Goal: Complete application form

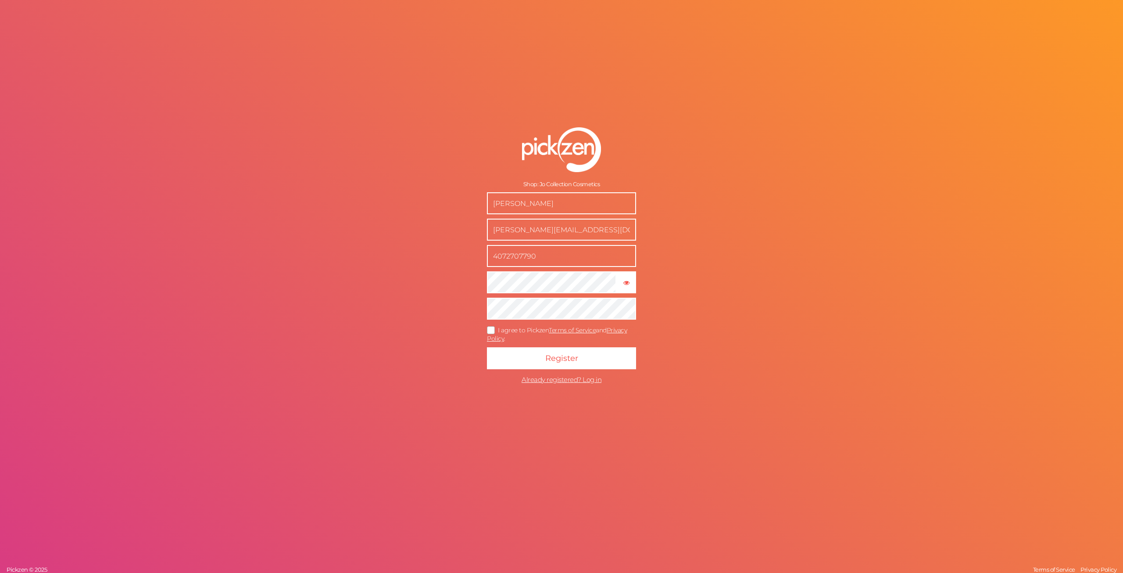
drag, startPoint x: 595, startPoint y: 204, endPoint x: 439, endPoint y: 214, distance: 157.0
click at [439, 214] on div "Shop: Jo Collection Cosmetics [PERSON_NAME] [PERSON_NAME][EMAIL_ADDRESS][DOMAIN…" at bounding box center [561, 286] width 1123 height 573
type input "[PERSON_NAME]"
drag, startPoint x: 511, startPoint y: 233, endPoint x: 520, endPoint y: 229, distance: 9.4
click at [511, 233] on input "[PERSON_NAME][EMAIL_ADDRESS][DOMAIN_NAME]" at bounding box center [561, 230] width 149 height 22
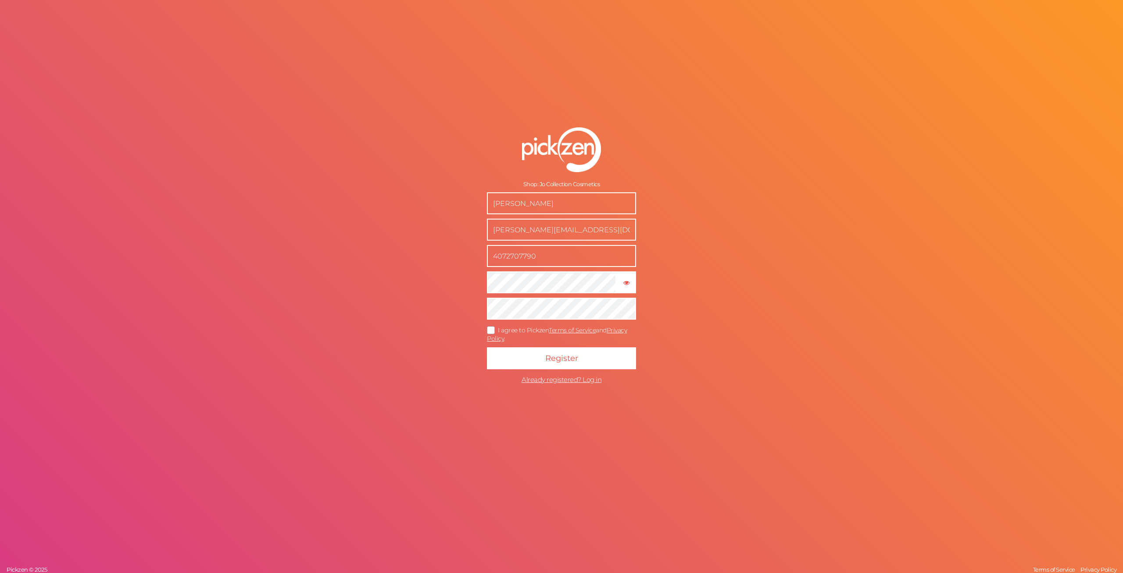
drag, startPoint x: 595, startPoint y: 232, endPoint x: 451, endPoint y: 233, distance: 143.9
click at [451, 233] on div "Shop: Jo Collection Cosmetics [PERSON_NAME] [PERSON_NAME][EMAIL_ADDRESS][DOMAIN…" at bounding box center [561, 286] width 1123 height 573
type input "[EMAIL_ADDRESS][DOMAIN_NAME]"
click at [491, 330] on icon at bounding box center [491, 329] width 14 height 5
click at [0, 0] on input "I agree to Pickzen Terms of Service and Privacy Policy ." at bounding box center [0, 0] width 0 height 0
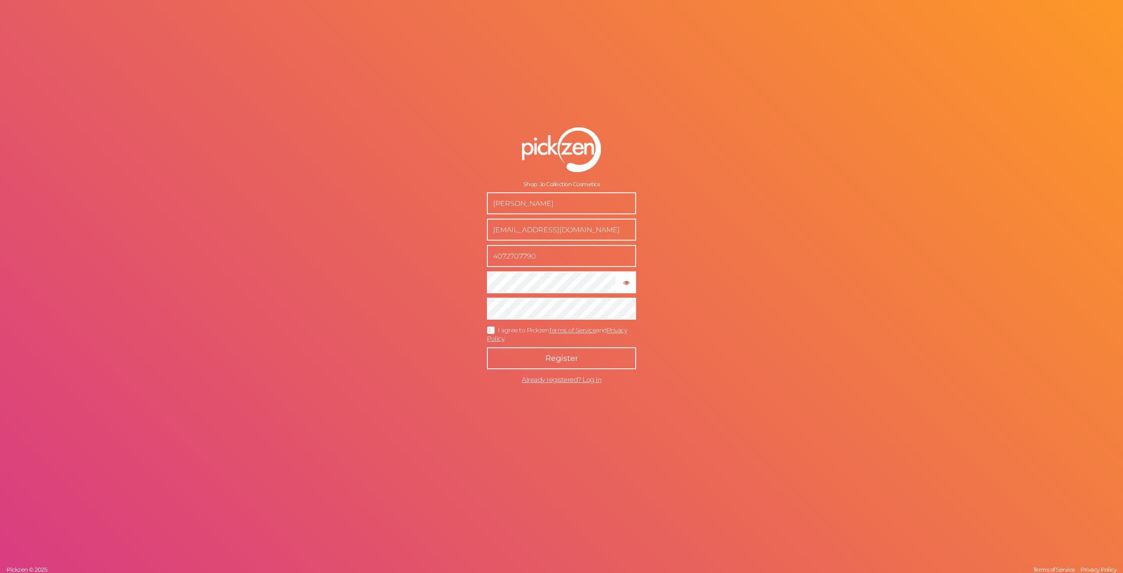
click at [564, 356] on span "Register" at bounding box center [561, 358] width 33 height 10
drag, startPoint x: 582, startPoint y: 204, endPoint x: 298, endPoint y: 200, distance: 283.5
click at [298, 200] on div "Shop: Jo Collection Cosmetics [PERSON_NAME] [PERSON_NAME][EMAIL_ADDRESS][DOMAIN…" at bounding box center [561, 286] width 1123 height 573
type input "[PERSON_NAME]"
click at [515, 228] on input "[PERSON_NAME][EMAIL_ADDRESS][DOMAIN_NAME]" at bounding box center [561, 230] width 149 height 22
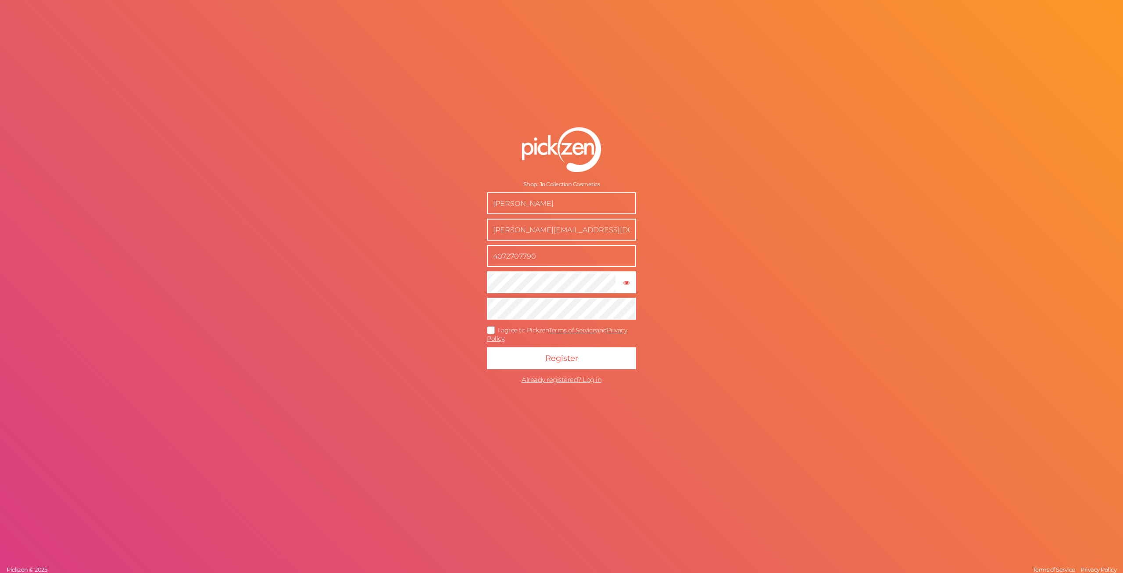
drag, startPoint x: 614, startPoint y: 233, endPoint x: 331, endPoint y: 228, distance: 283.5
click at [331, 228] on div "Shop: Jo Collection Cosmetics [PERSON_NAME] [PERSON_NAME][EMAIL_ADDRESS][DOMAIN…" at bounding box center [561, 286] width 1123 height 573
type input "Info@joCollectionUSA.com"
click at [492, 327] on icon at bounding box center [491, 329] width 14 height 5
click at [0, 0] on input "I agree to Pickzen Terms of Service and Privacy Policy ." at bounding box center [0, 0] width 0 height 0
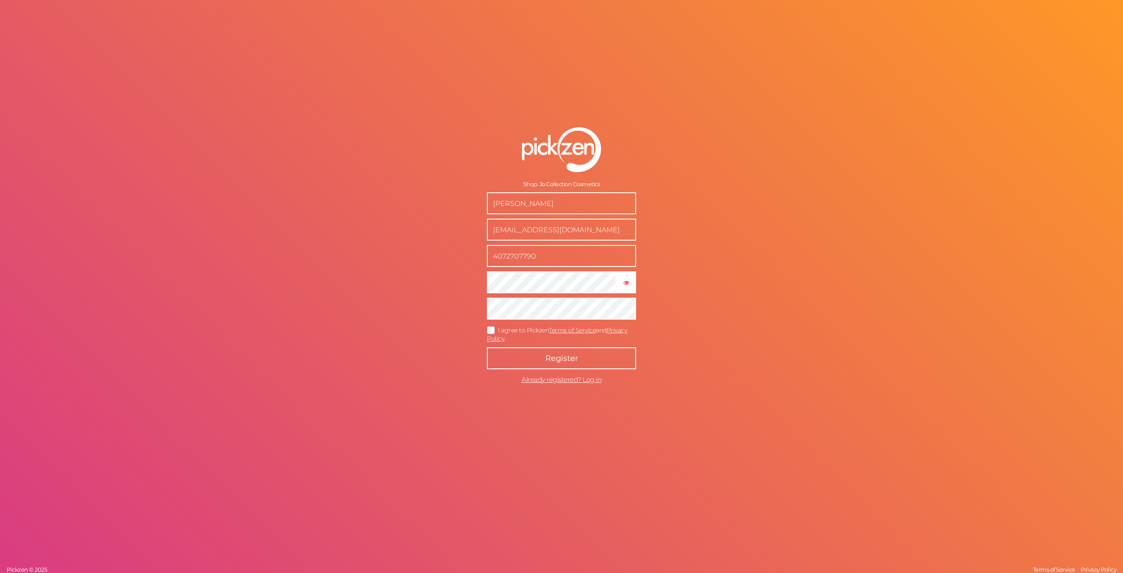
click at [533, 362] on button "Register" at bounding box center [561, 358] width 149 height 22
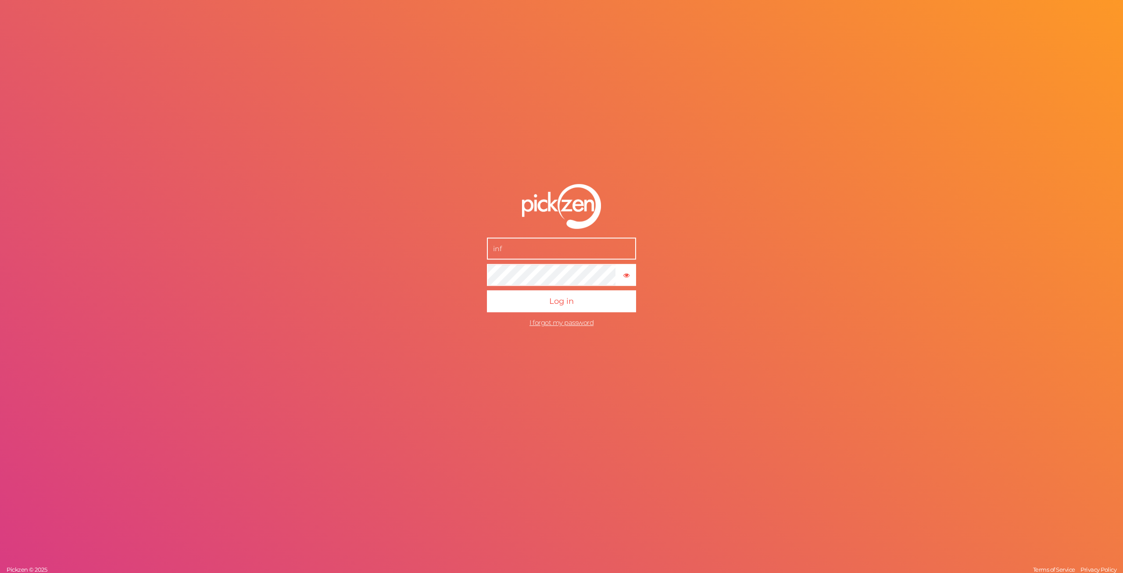
type input "[EMAIL_ADDRESS][DOMAIN_NAME]"
click at [549, 305] on button "Log in" at bounding box center [561, 301] width 149 height 22
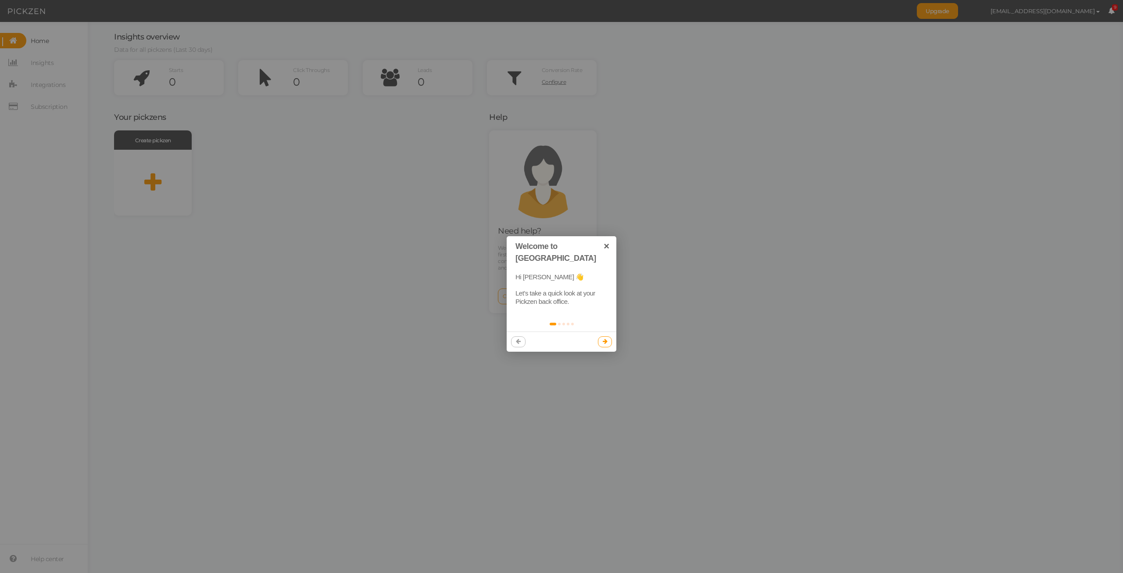
click at [604, 338] on icon at bounding box center [605, 341] width 5 height 6
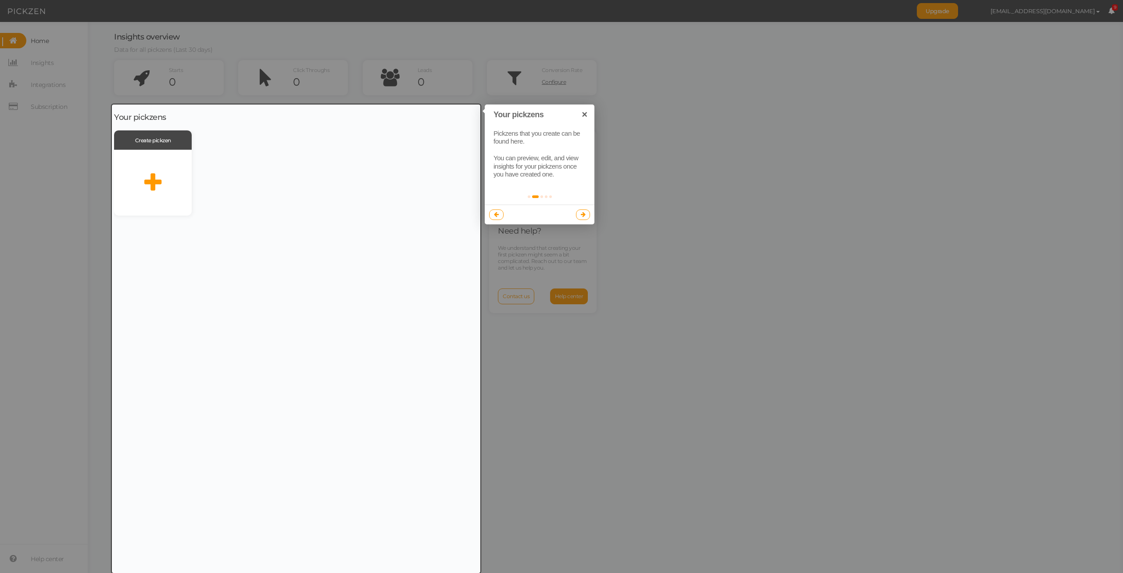
click at [585, 218] on link at bounding box center [583, 214] width 14 height 11
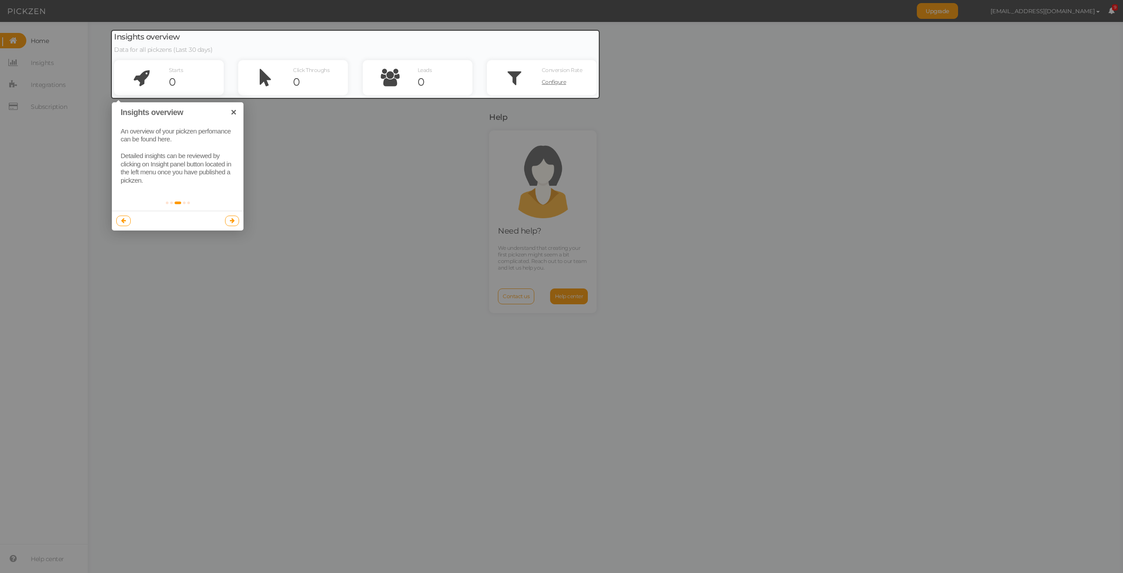
click at [235, 221] on link at bounding box center [232, 220] width 14 height 11
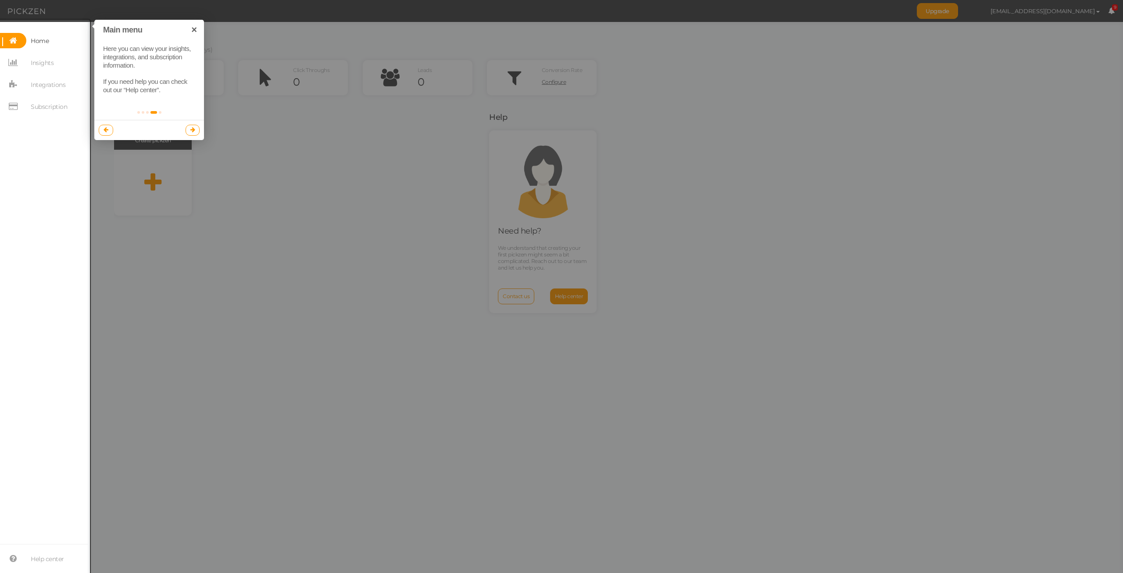
click at [192, 129] on icon at bounding box center [192, 130] width 5 height 6
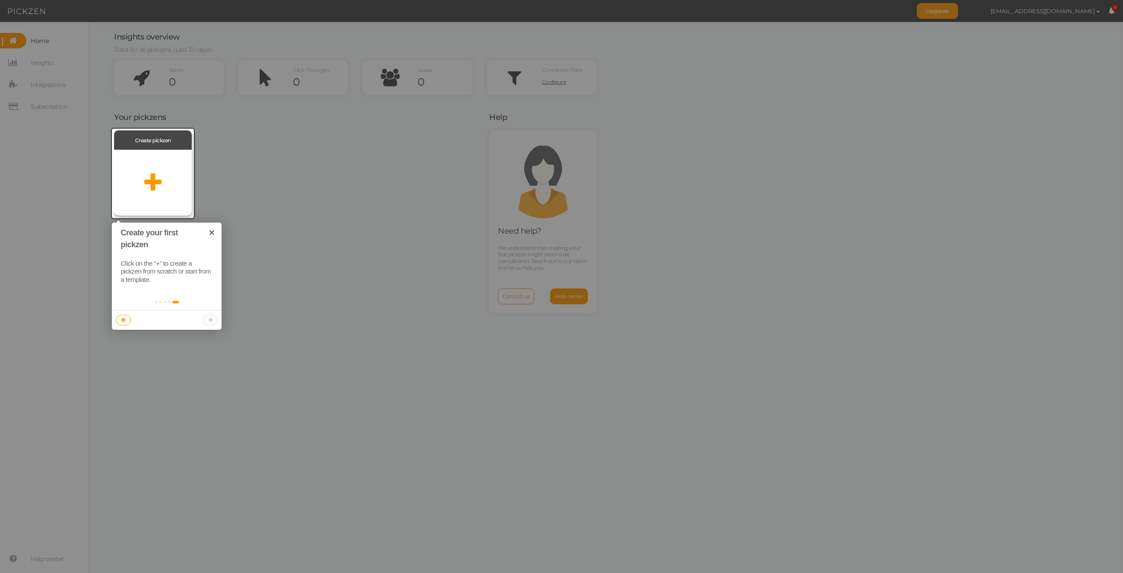
click at [154, 186] on icon at bounding box center [152, 183] width 17 height 22
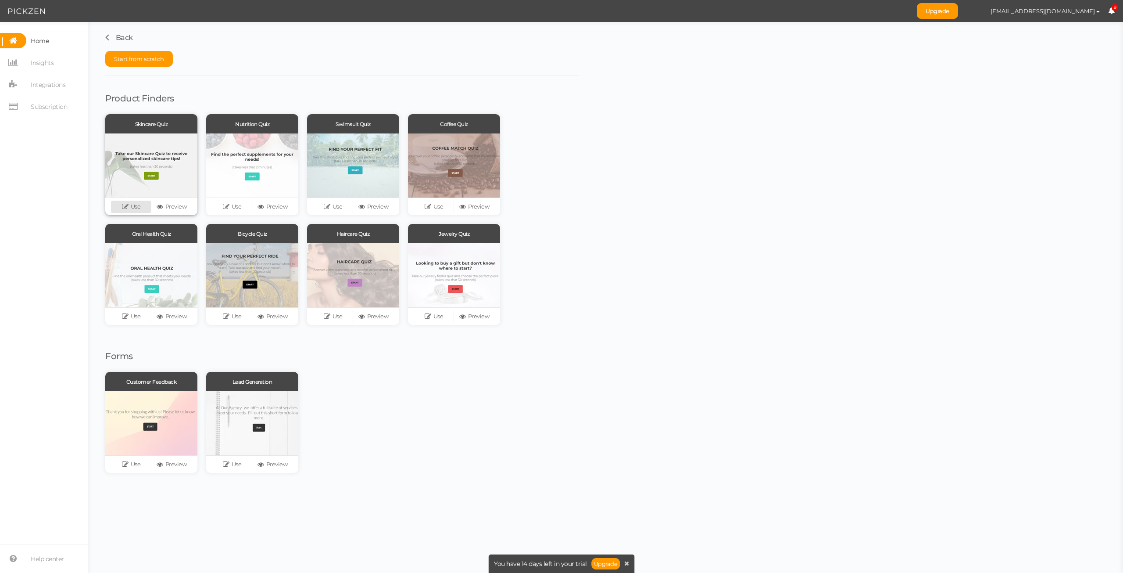
click at [140, 204] on link "Use" at bounding box center [131, 207] width 40 height 12
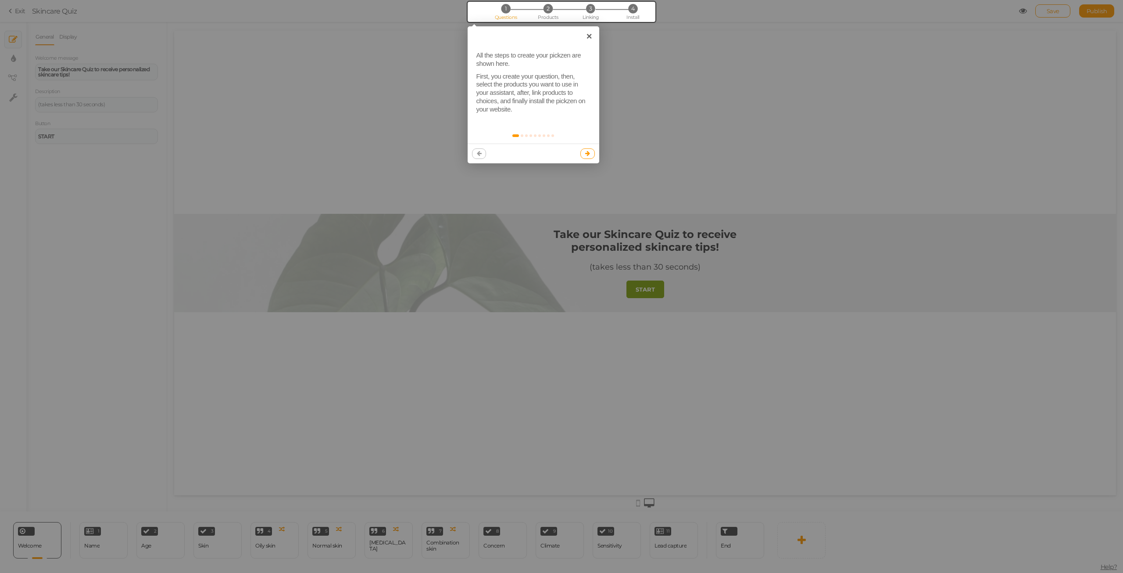
click at [589, 153] on icon at bounding box center [587, 154] width 5 height 6
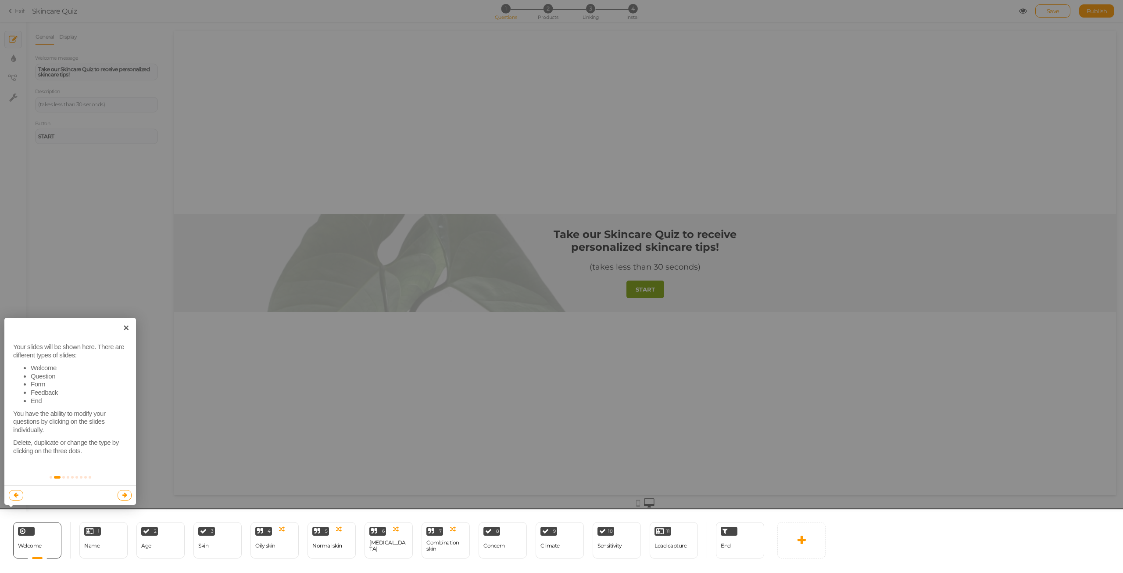
click at [128, 488] on div at bounding box center [70, 495] width 132 height 20
click at [127, 495] on link at bounding box center [125, 495] width 14 height 11
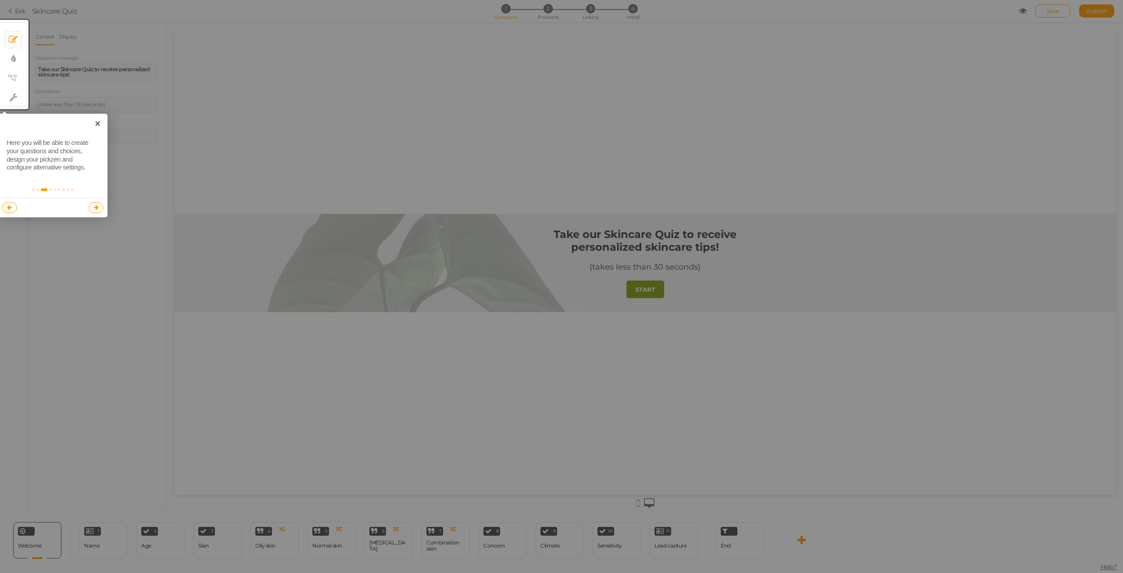
click at [100, 206] on link at bounding box center [96, 207] width 14 height 11
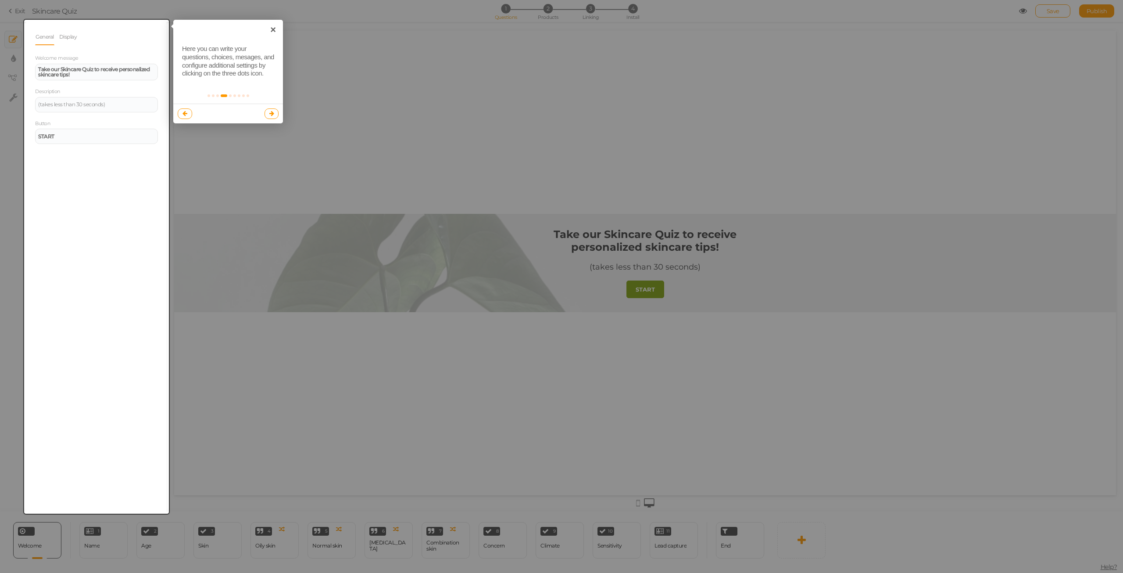
click at [271, 112] on icon at bounding box center [271, 114] width 5 height 6
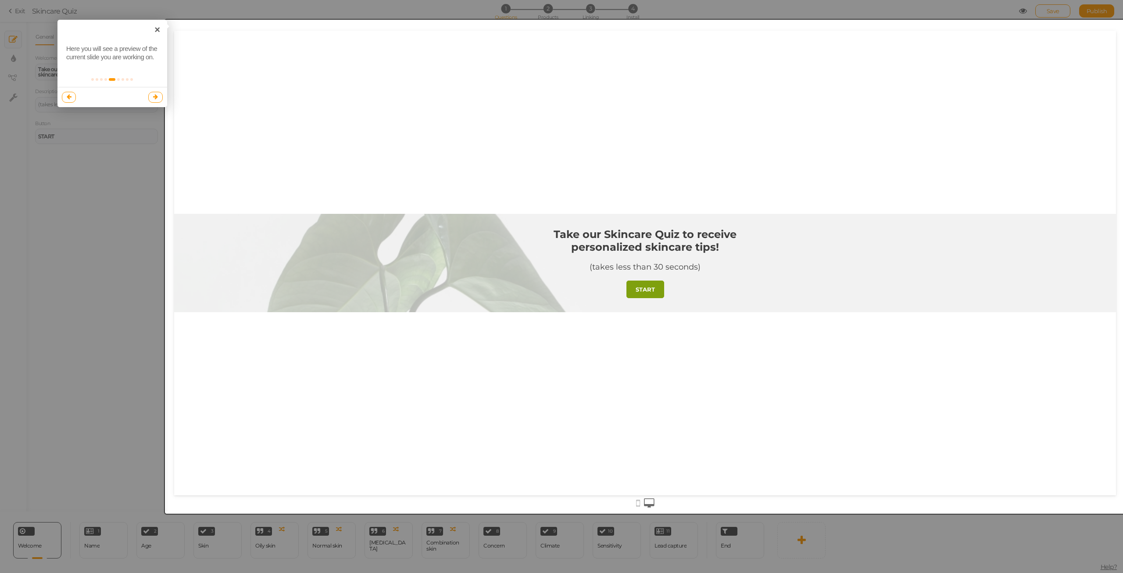
click at [158, 100] on link at bounding box center [155, 97] width 14 height 11
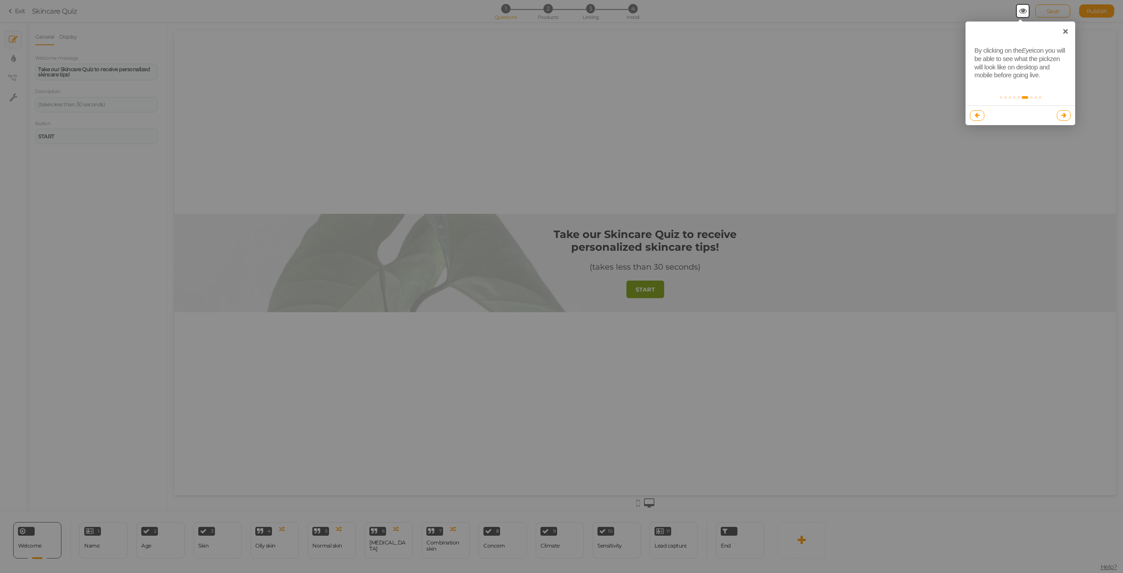
click at [1065, 118] on icon at bounding box center [1064, 115] width 5 height 6
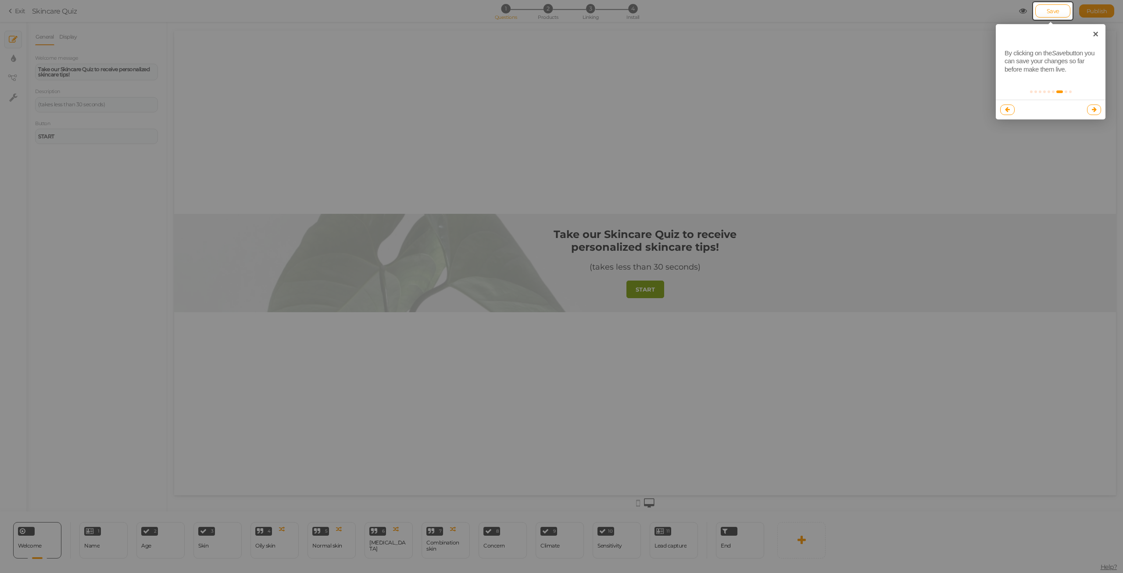
click at [1097, 111] on link at bounding box center [1094, 109] width 14 height 11
click at [1104, 115] on icon at bounding box center [1105, 118] width 5 height 6
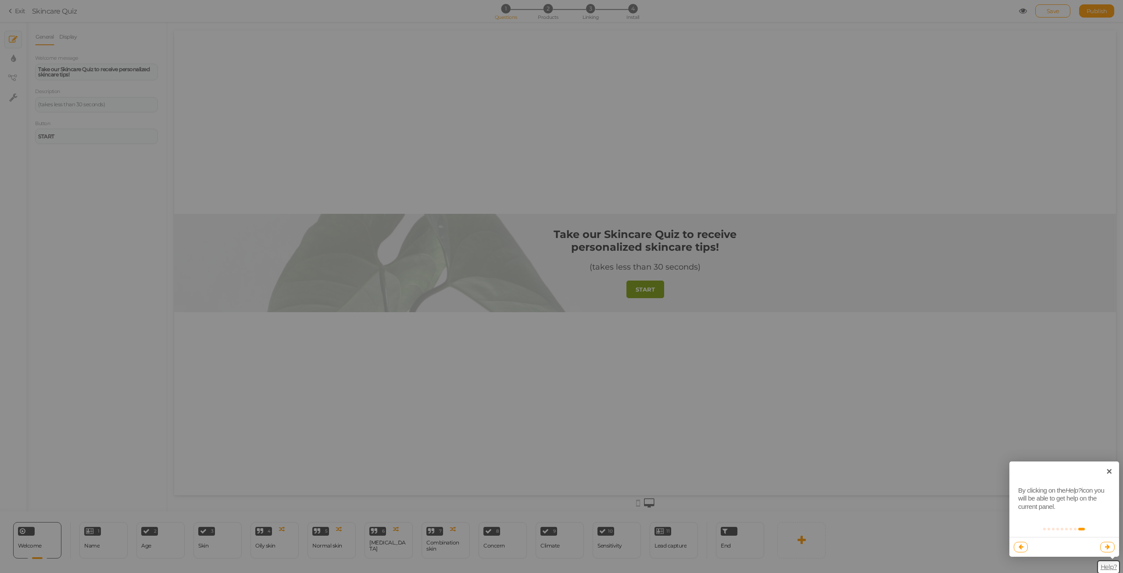
click at [1106, 543] on link at bounding box center [1108, 546] width 14 height 11
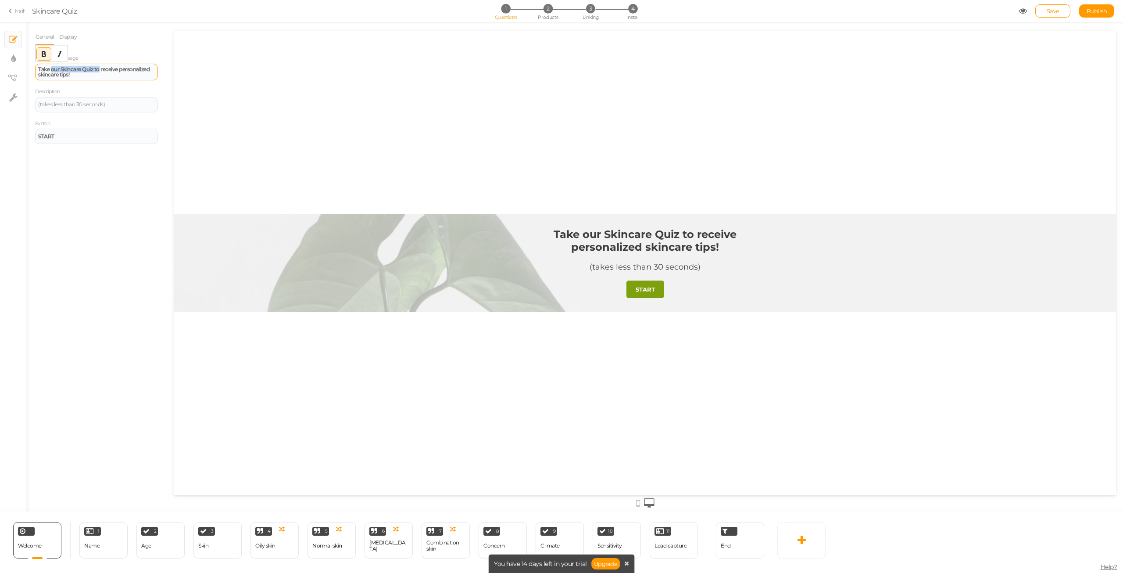
drag, startPoint x: 100, startPoint y: 71, endPoint x: 52, endPoint y: 72, distance: 48.7
click at [52, 72] on strong "Take our Skincare Quiz to receive personalized skincare tips!" at bounding box center [93, 72] width 111 height 12
click at [74, 74] on div "Take our Skincare Quiz to receive personalized skincare tips!" at bounding box center [96, 72] width 117 height 11
drag, startPoint x: 75, startPoint y: 74, endPoint x: 32, endPoint y: 69, distance: 42.8
click at [32, 69] on div "General Display Welcome message Take our Skincare Quiz to receive personalized …" at bounding box center [96, 270] width 140 height 483
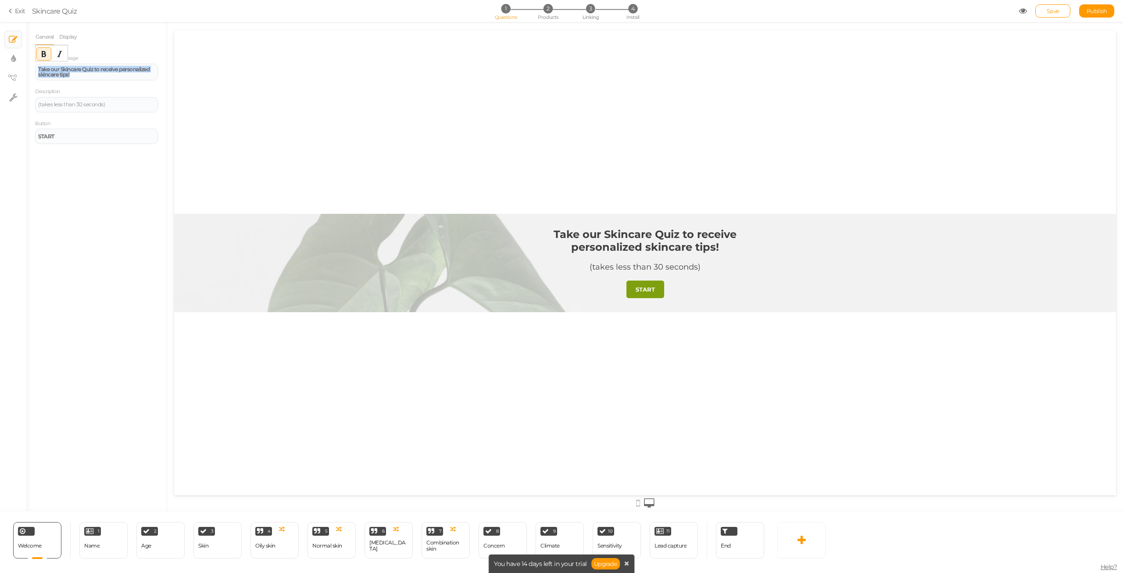
paste div
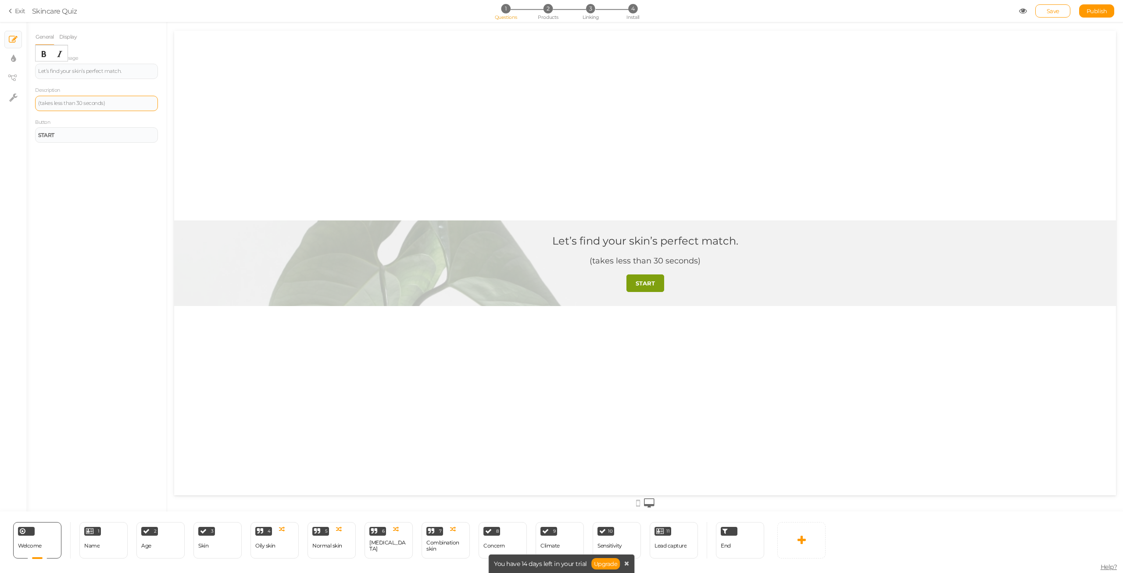
click at [73, 98] on div "(takes less than 30 seconds)" at bounding box center [96, 103] width 123 height 15
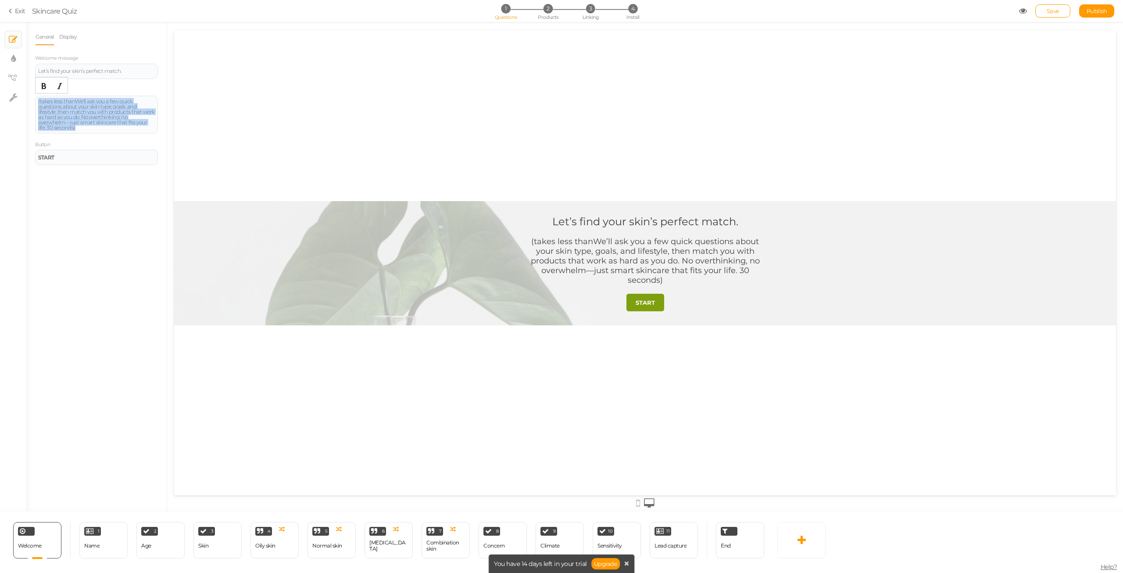
drag, startPoint x: 91, startPoint y: 129, endPoint x: 31, endPoint y: 93, distance: 70.1
click at [31, 93] on div "General Display Welcome message Let’s find your skin’s perfect match. Descripti…" at bounding box center [96, 270] width 140 height 483
paste div
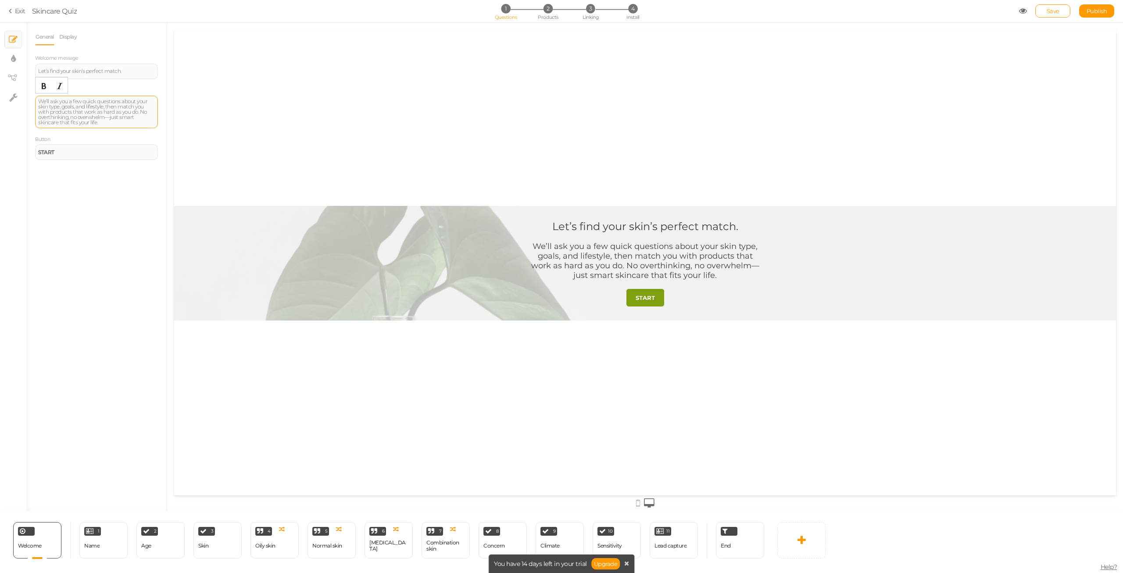
click at [111, 115] on div "We’ll ask you a few quick questions about your skin type, goals, and lifestyle,…" at bounding box center [96, 112] width 117 height 26
click at [99, 541] on div "Name" at bounding box center [91, 545] width 15 height 15
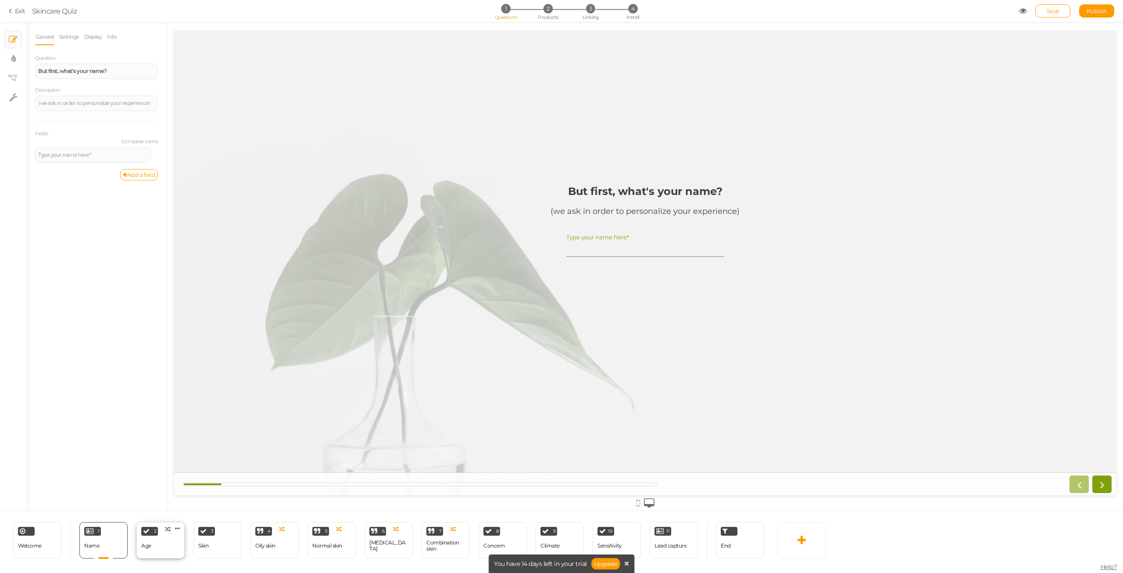
click at [165, 541] on div "2 Age × Define the conditions to show this slide. Clone Change type Delete" at bounding box center [160, 540] width 48 height 36
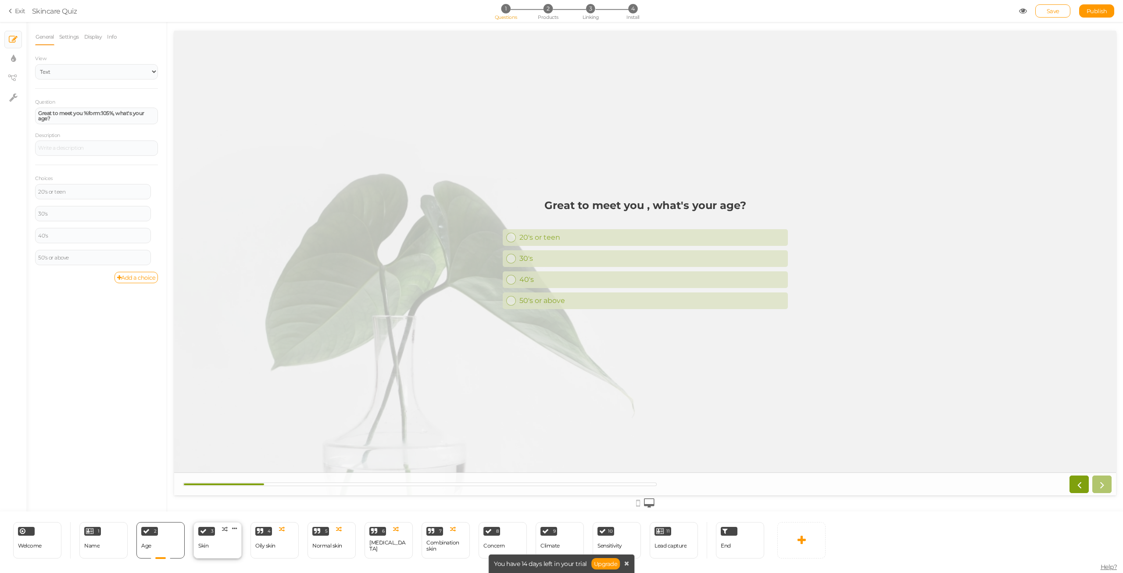
click at [208, 548] on div "Skin" at bounding box center [203, 545] width 10 height 6
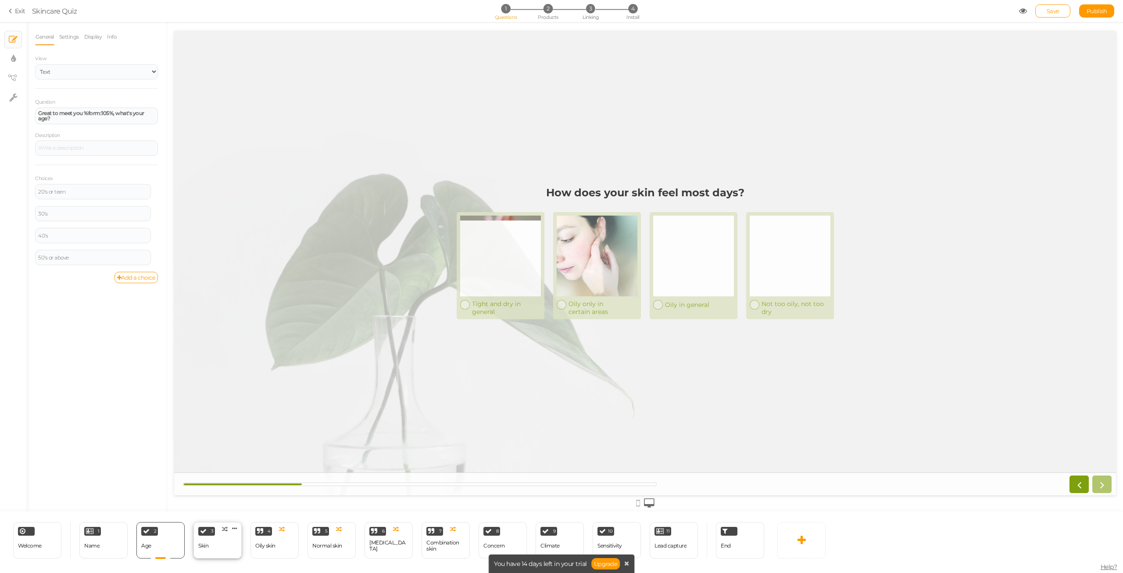
select select "2"
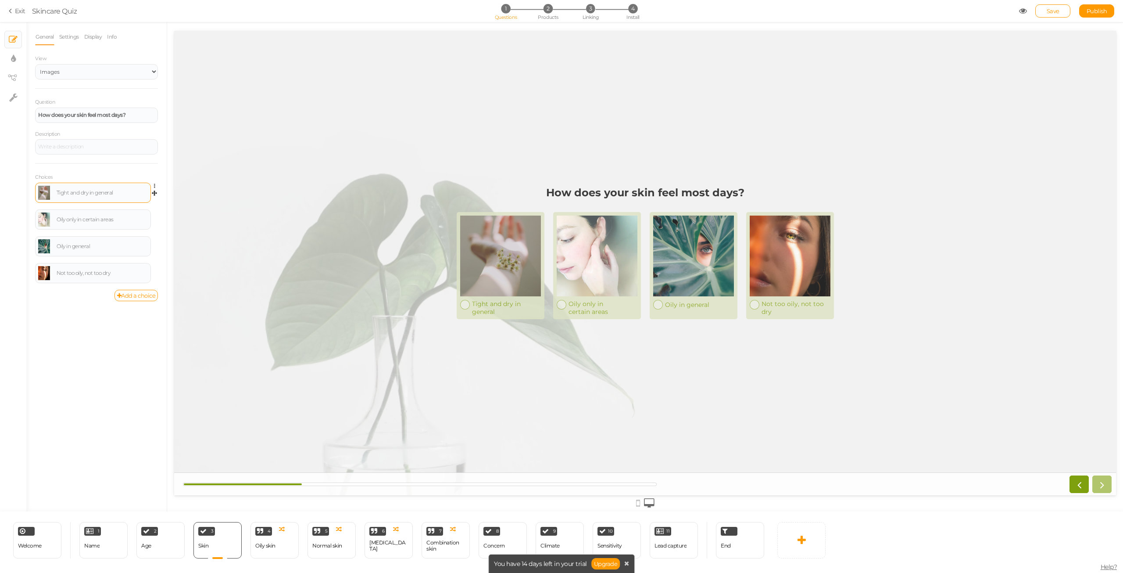
click at [42, 193] on link at bounding box center [44, 193] width 12 height 14
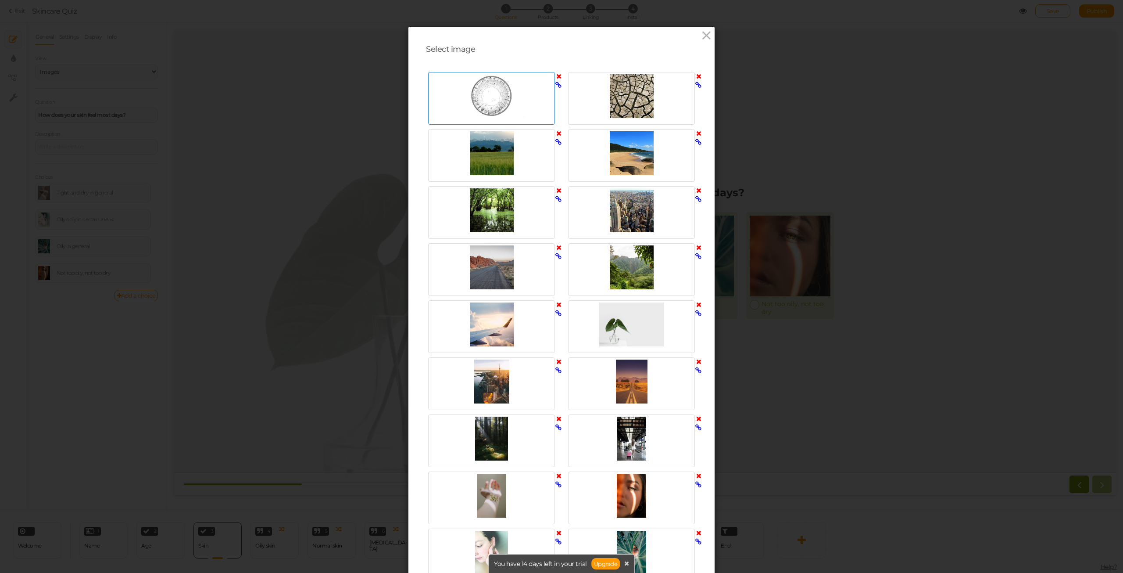
click at [496, 93] on div at bounding box center [491, 96] width 122 height 44
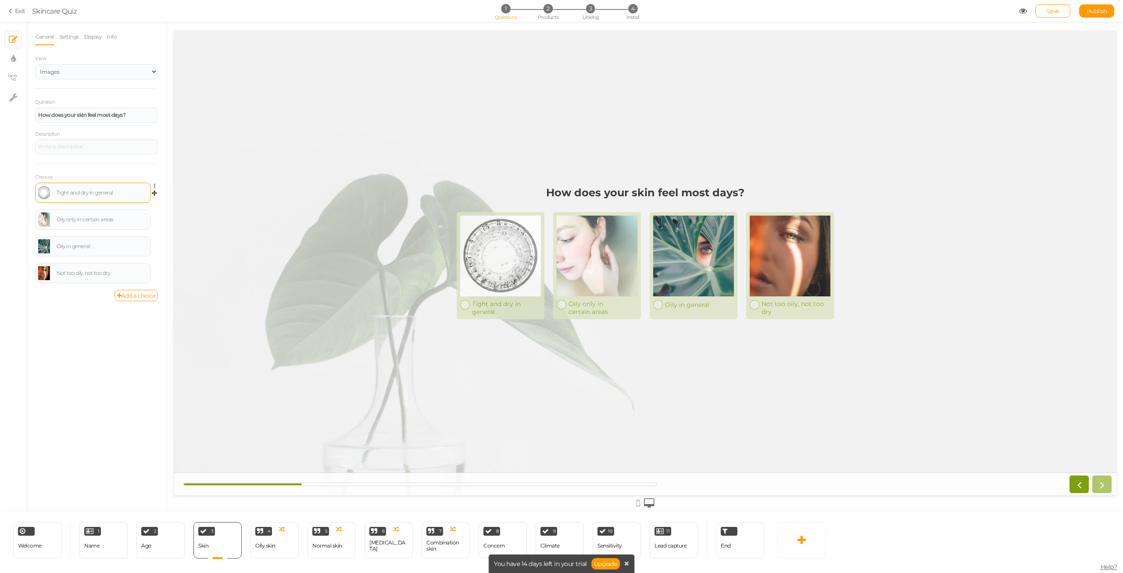
click at [40, 189] on link at bounding box center [44, 193] width 12 height 14
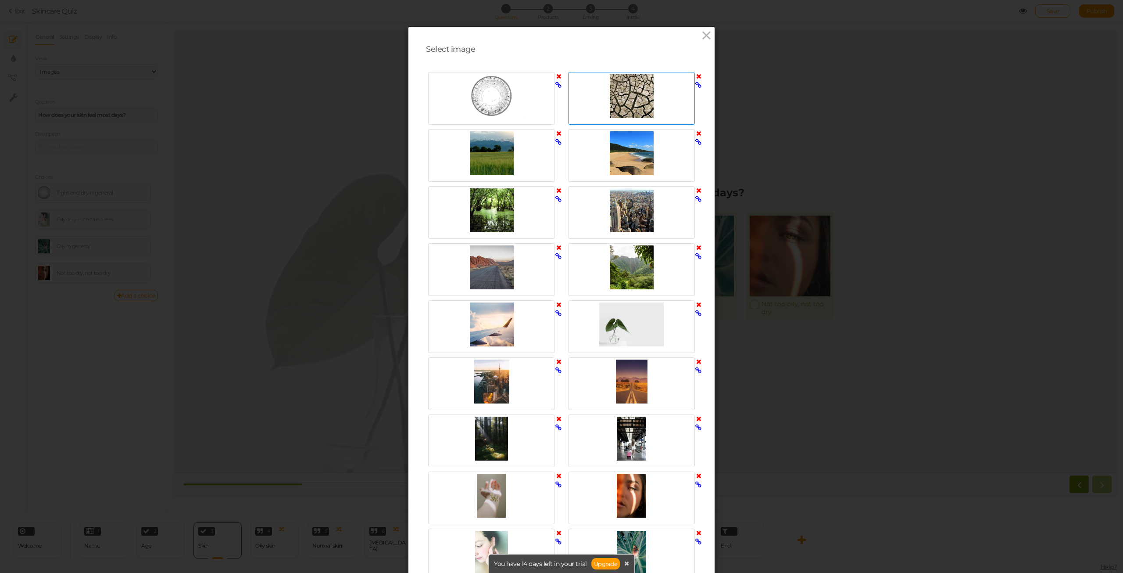
click at [610, 97] on div at bounding box center [631, 96] width 122 height 44
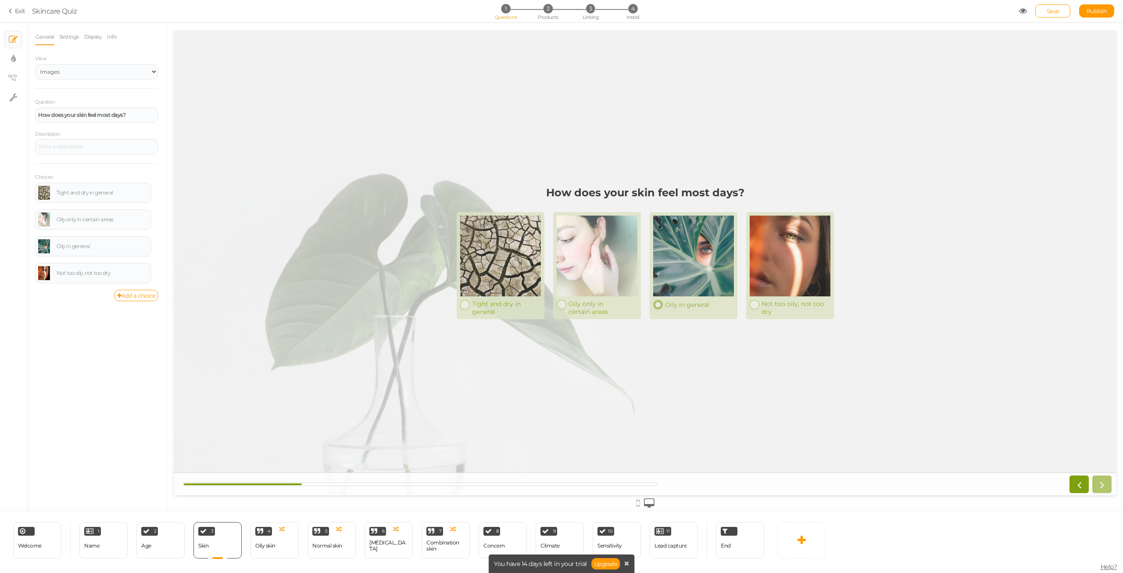
click at [697, 264] on div at bounding box center [693, 255] width 81 height 81
click at [270, 547] on div "Oily skin" at bounding box center [265, 545] width 20 height 6
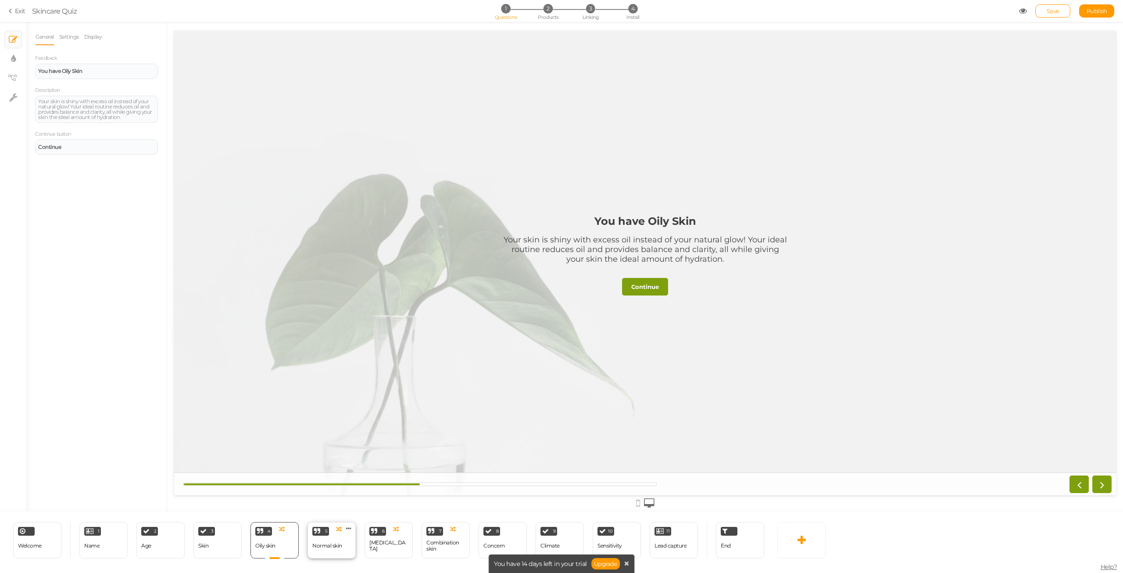
click at [321, 546] on div "Normal skin" at bounding box center [327, 545] width 30 height 6
click at [387, 545] on div "Dry skin" at bounding box center [388, 545] width 39 height 12
click at [436, 545] on div "Combination skin" at bounding box center [446, 545] width 39 height 12
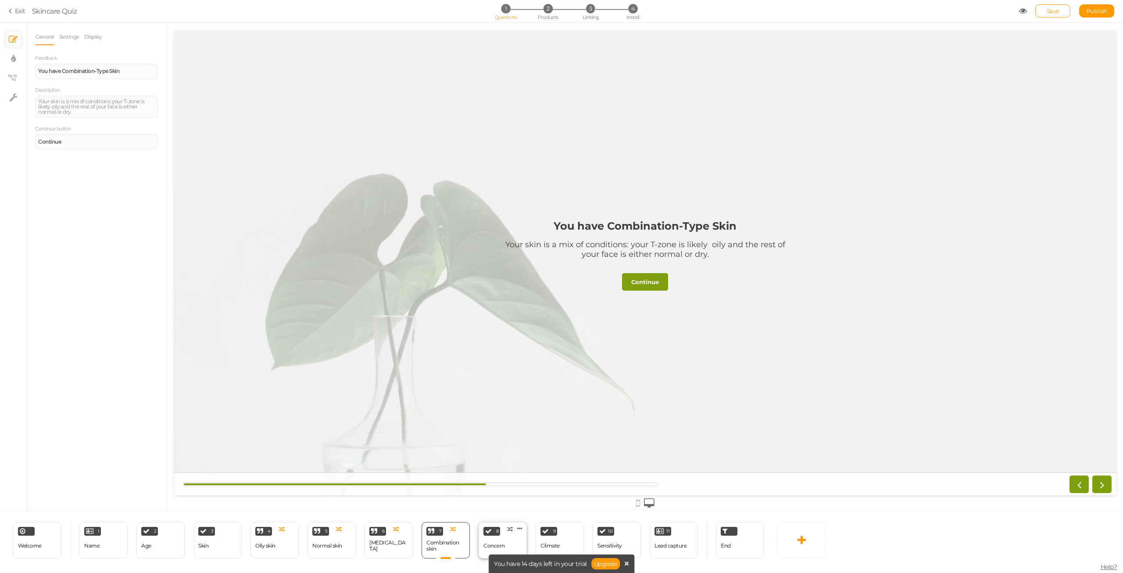
click at [486, 545] on div "Concern" at bounding box center [495, 545] width 22 height 6
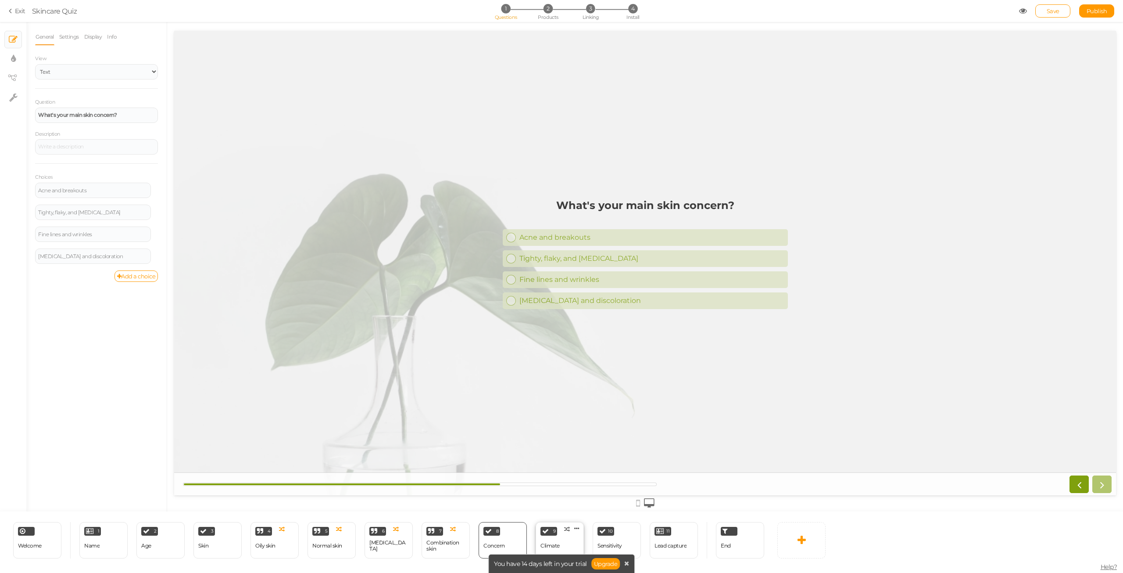
click at [555, 543] on div "Climate" at bounding box center [550, 545] width 19 height 6
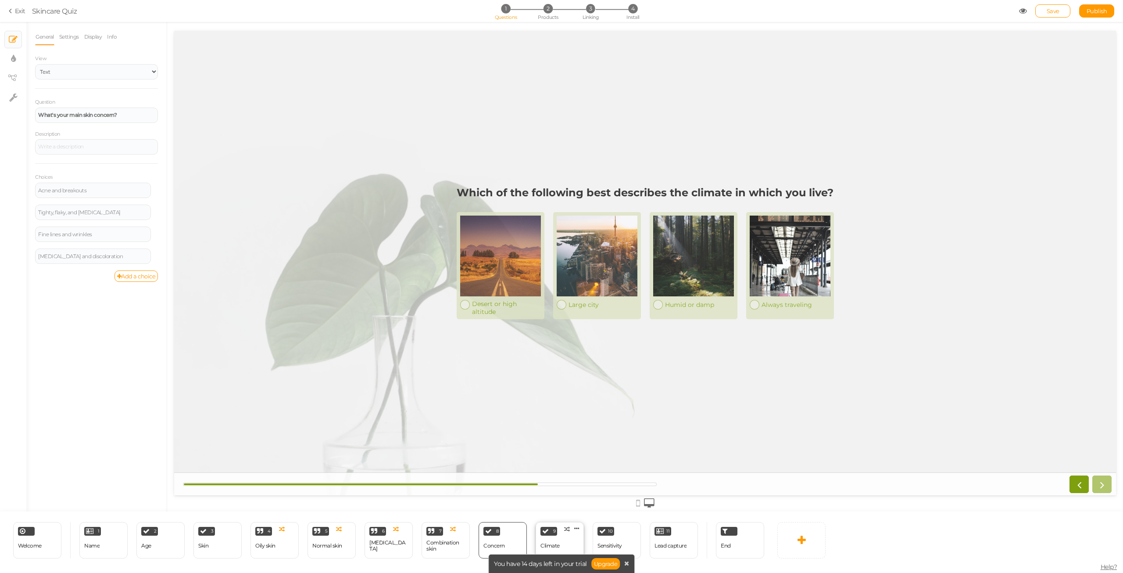
select select "2"
click at [608, 541] on div "Sensitivity" at bounding box center [610, 545] width 25 height 15
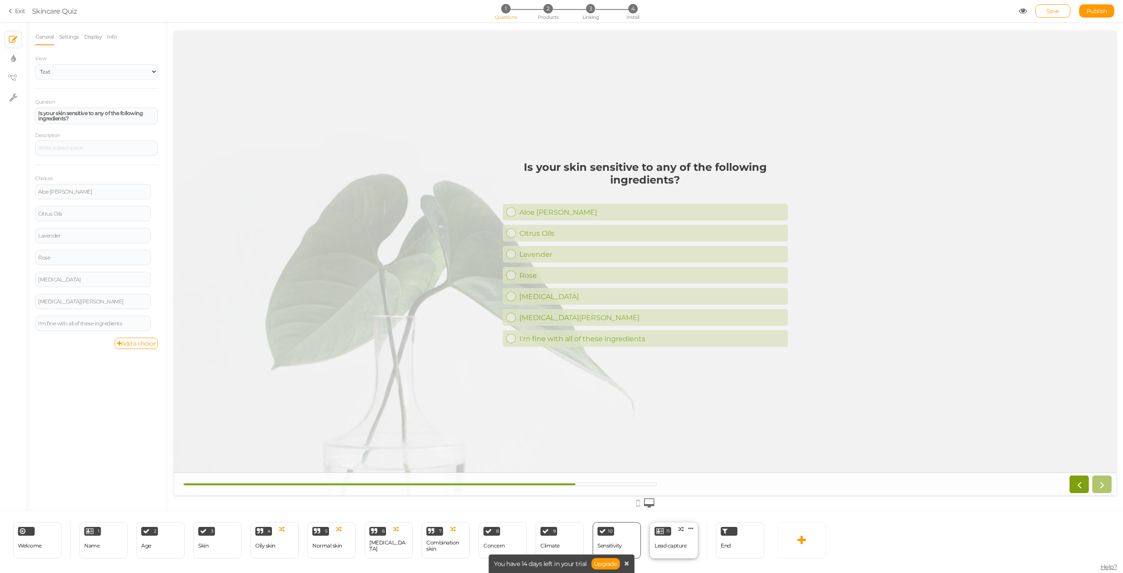
click at [670, 541] on div "Lead capture" at bounding box center [671, 545] width 32 height 15
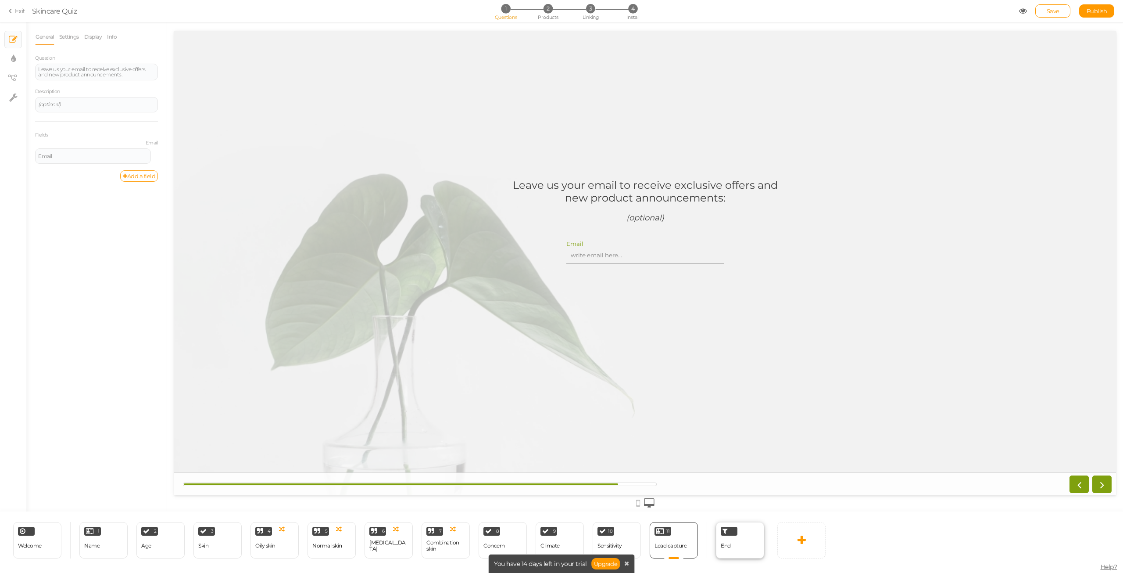
click at [724, 542] on div "End" at bounding box center [726, 545] width 10 height 15
